Goal: Find specific page/section: Find specific page/section

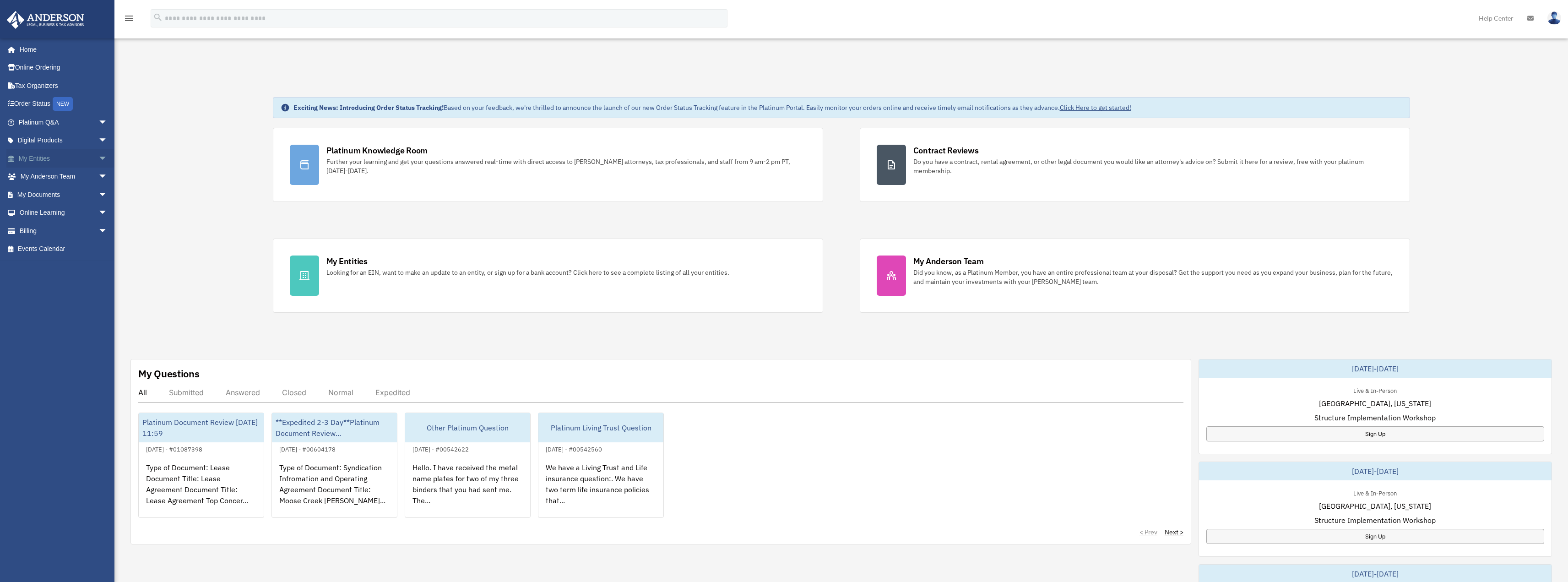
click at [100, 159] on span "arrow_drop_down" at bounding box center [108, 158] width 19 height 19
click at [51, 176] on link "Overview" at bounding box center [67, 177] width 108 height 19
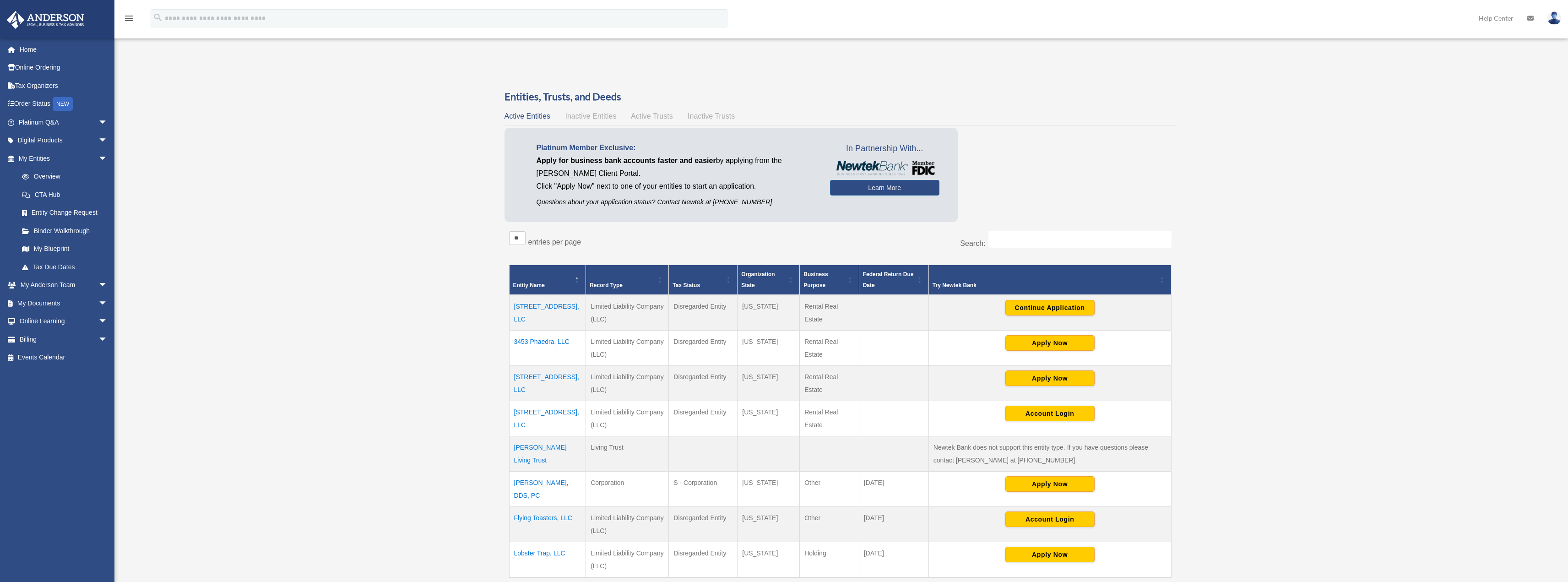
scroll to position [92, 0]
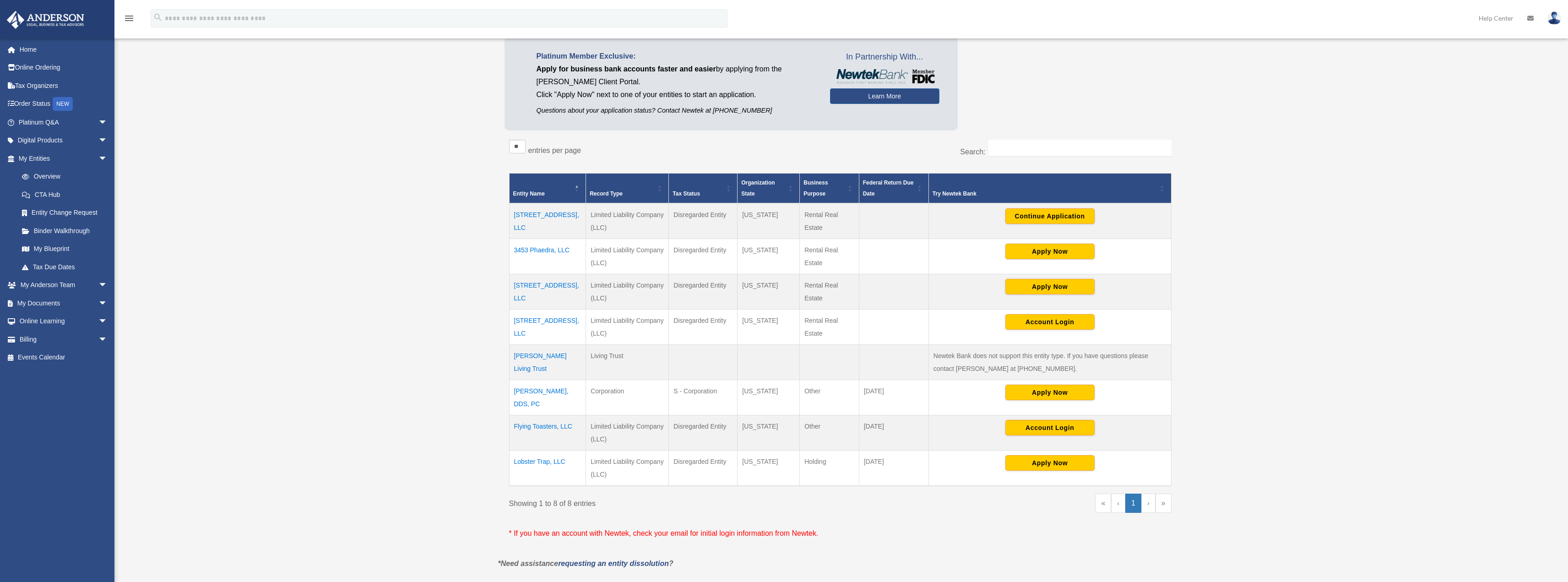
click at [549, 214] on td "[STREET_ADDRESS], LLC" at bounding box center [548, 221] width 77 height 36
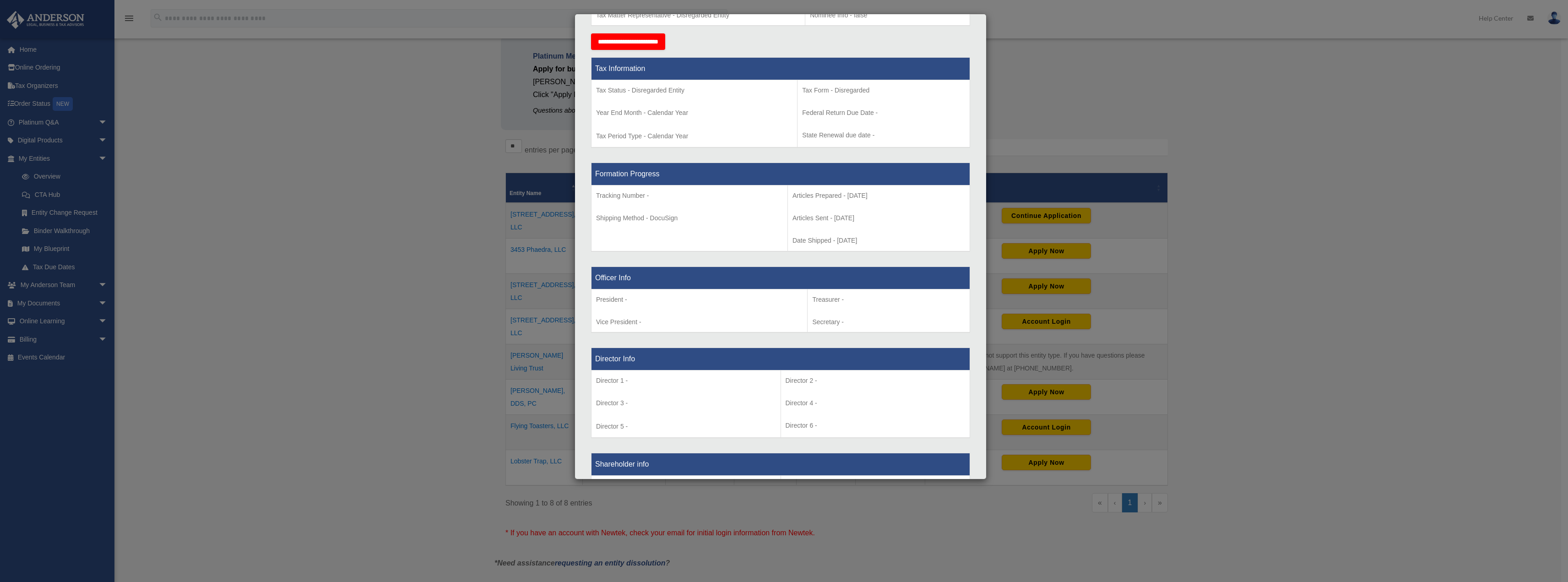
scroll to position [158, 0]
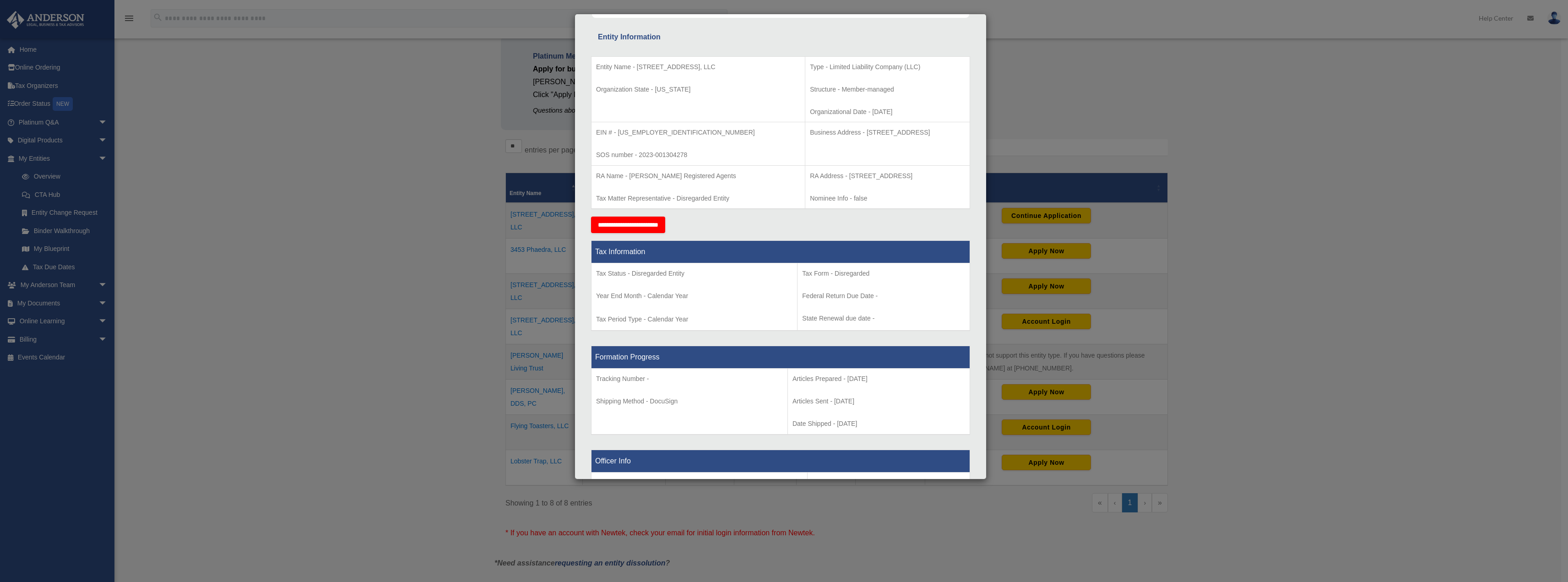
click at [1466, 110] on div "Details × Articles Sent Organizational Date" at bounding box center [784, 291] width 1568 height 582
